Goal: Information Seeking & Learning: Learn about a topic

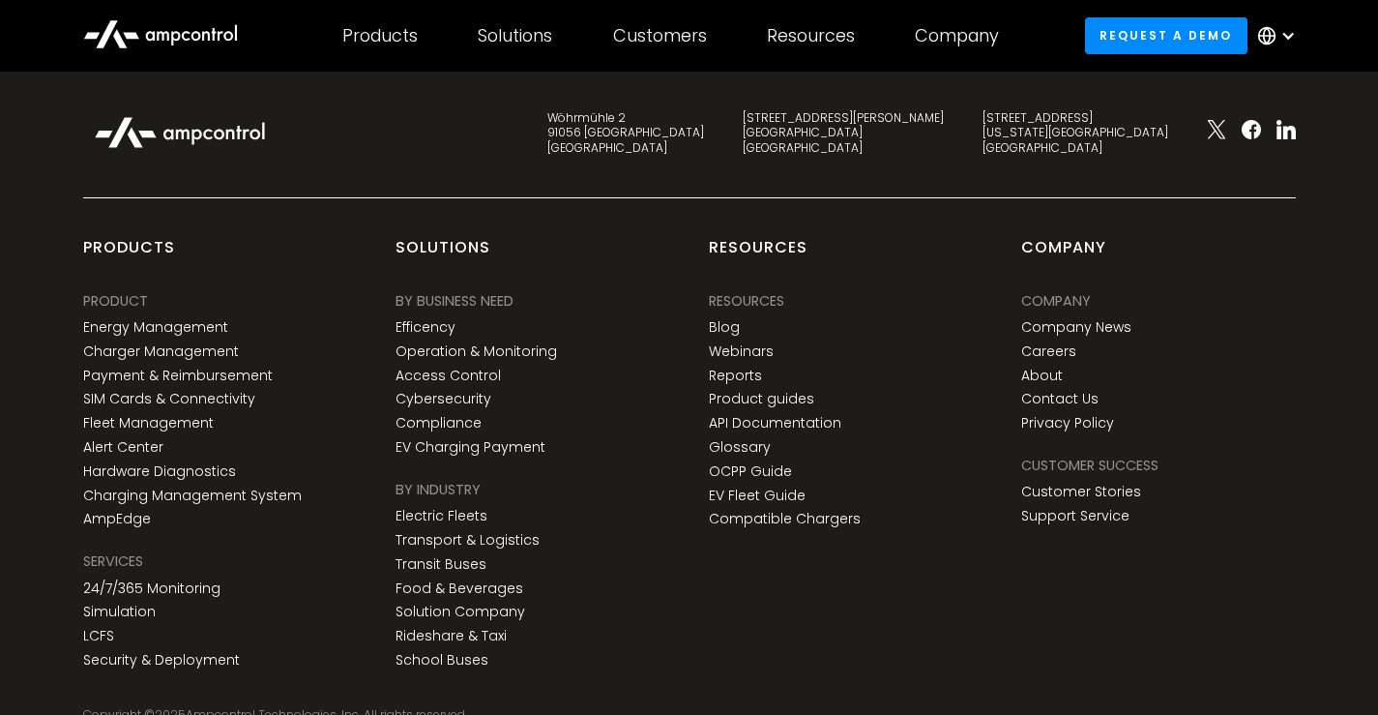
scroll to position [5377, 0]
drag, startPoint x: 708, startPoint y: 188, endPoint x: 805, endPoint y: 188, distance: 97.7
click at [805, 290] on div "Resources Resources Blog Webinars Reports Product guides API Documentation Glos…" at bounding box center [785, 413] width 152 height 246
click at [883, 237] on div "Resources Resources Resources Blog Webinars Reports Product guides API Document…" at bounding box center [846, 386] width 275 height 298
drag, startPoint x: 1020, startPoint y: 189, endPoint x: 1117, endPoint y: 189, distance: 96.7
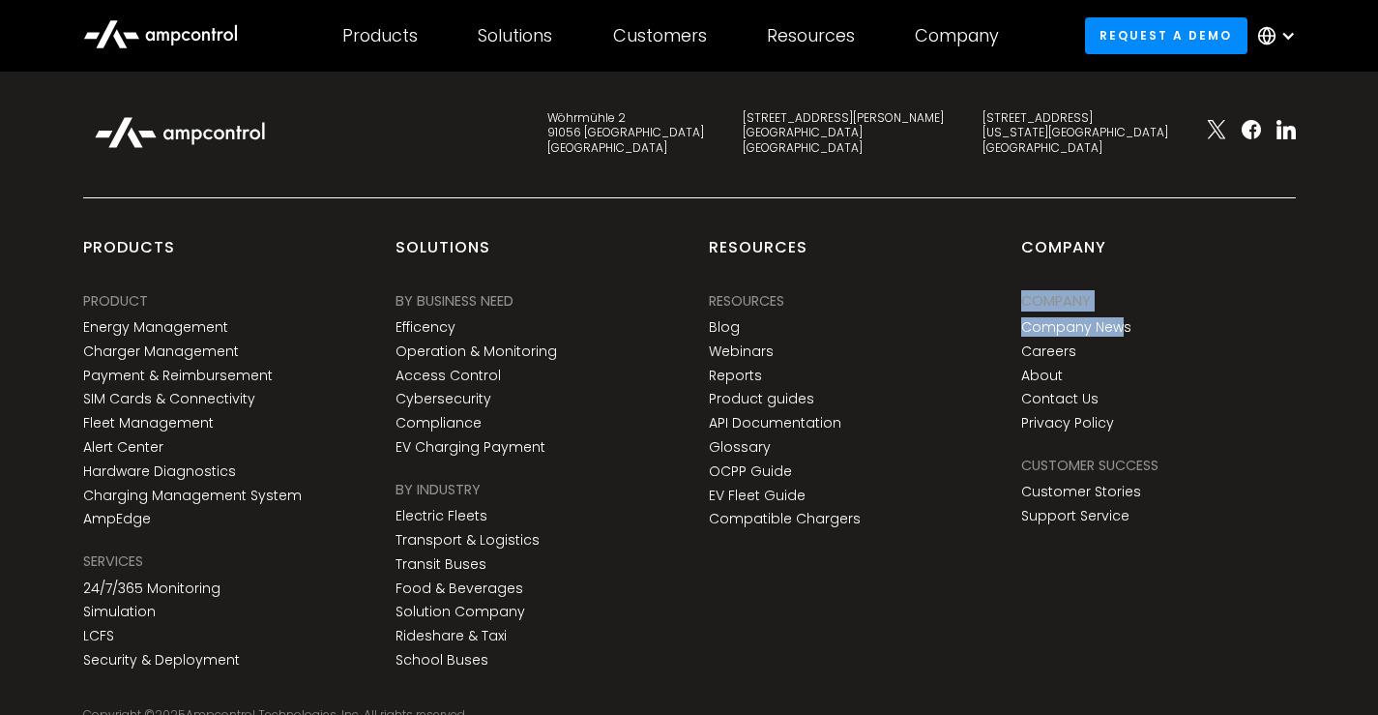
click at [1117, 237] on div "Company Company Company Company News Careers About Contact Us Privacy Policy Cu…" at bounding box center [1158, 456] width 313 height 439
click at [1154, 237] on div "Company Company Company Company News Careers About Contact Us Privacy Policy" at bounding box center [1158, 338] width 275 height 202
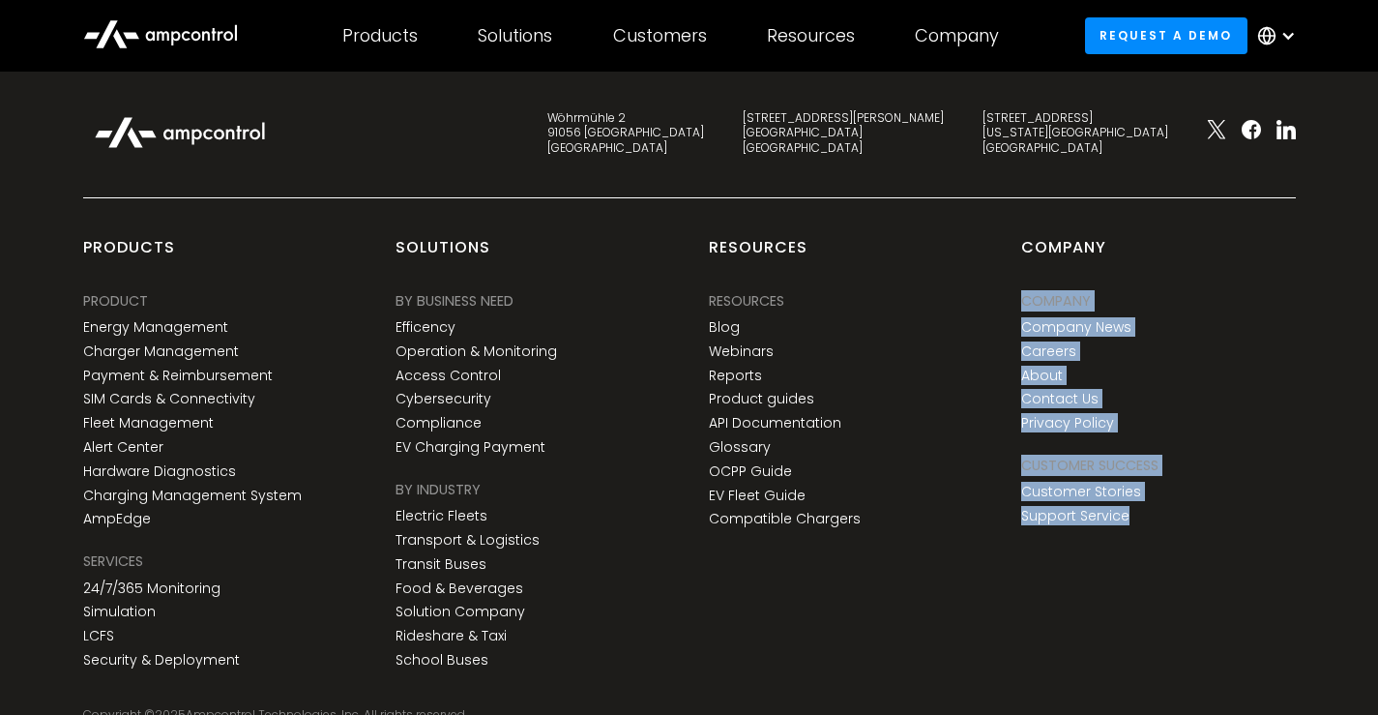
drag, startPoint x: 1018, startPoint y: 188, endPoint x: 1141, endPoint y: 433, distance: 274.6
click at [1141, 433] on div "Company Company Company Company News Careers About Contact Us Privacy Policy Cu…" at bounding box center [1158, 456] width 313 height 439
click at [1195, 449] on div "Company Company Company Company News Careers About Contact Us Privacy Policy Cu…" at bounding box center [1158, 456] width 313 height 439
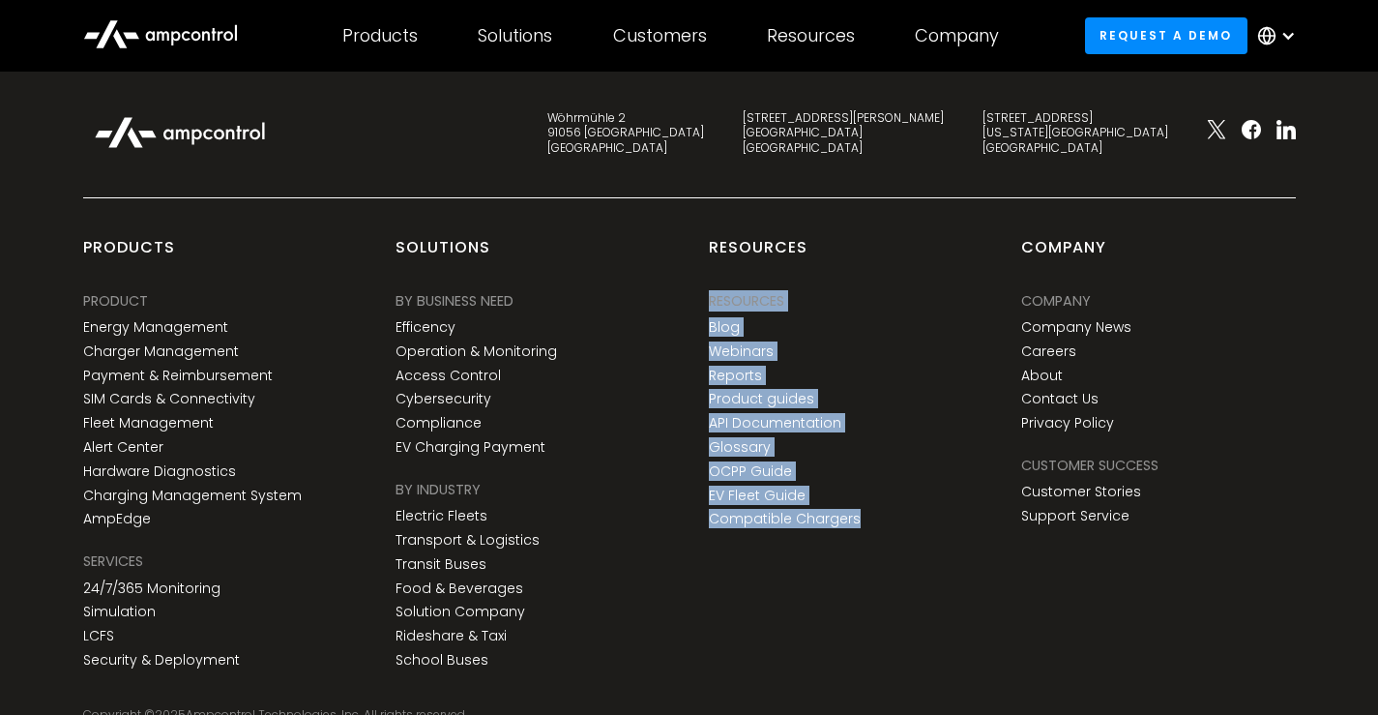
drag, startPoint x: 710, startPoint y: 186, endPoint x: 911, endPoint y: 424, distance: 311.5
click at [878, 429] on div "Resources Resources Resources Blog Webinars Reports Product guides API Document…" at bounding box center [845, 456] width 313 height 439
click at [912, 424] on div "Resources Resources Resources Blog Webinars Reports Product guides API Document…" at bounding box center [845, 456] width 313 height 439
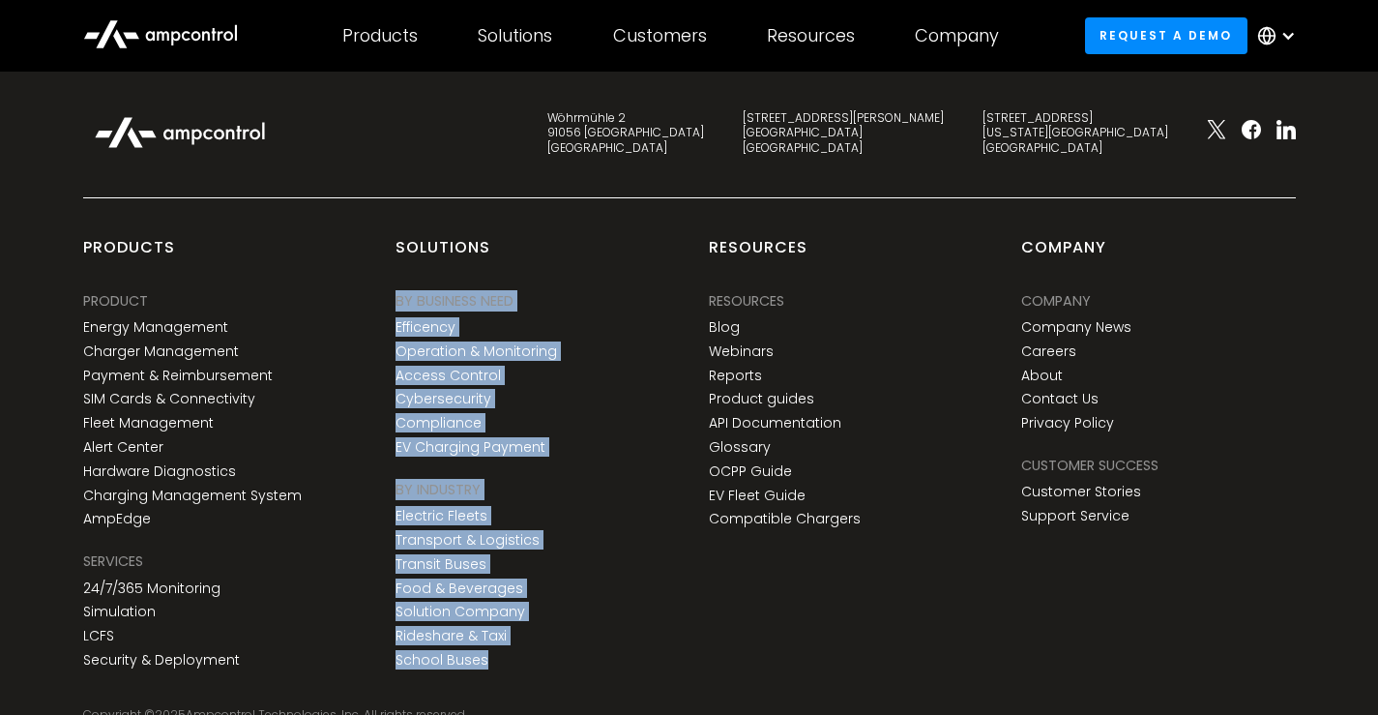
drag, startPoint x: 394, startPoint y: 181, endPoint x: 505, endPoint y: 564, distance: 398.7
click at [505, 564] on div "products PRODUCT Energy Management Charger Management Payment & Reimbursement S…" at bounding box center [689, 476] width 1251 height 478
click at [633, 532] on div "Solutions BY BUSINESS NEED Efficency Operation & Monitoring Access Control Cybe…" at bounding box center [532, 456] width 275 height 439
